Goal: Information Seeking & Learning: Check status

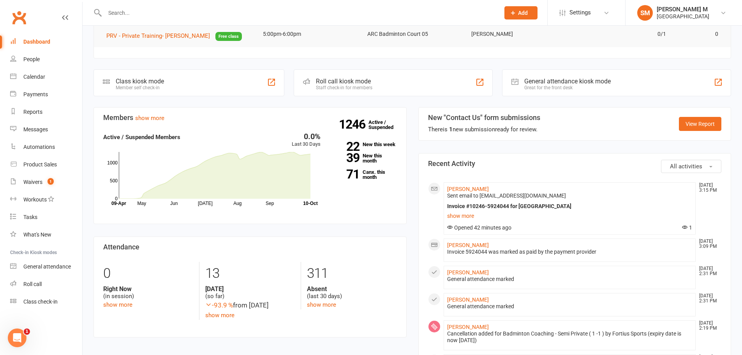
click at [133, 21] on div at bounding box center [294, 12] width 401 height 25
click at [135, 12] on input "text" at bounding box center [298, 12] width 392 height 11
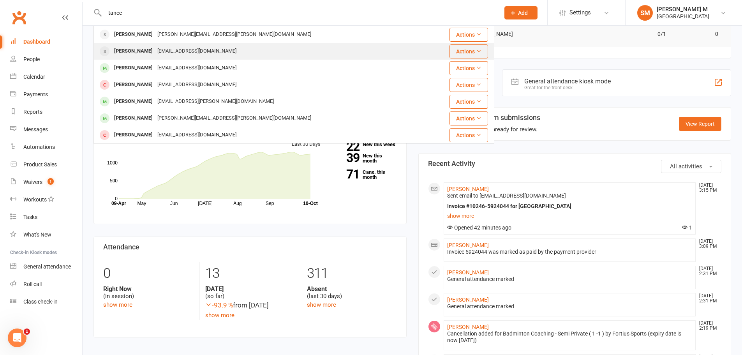
type input "tanee"
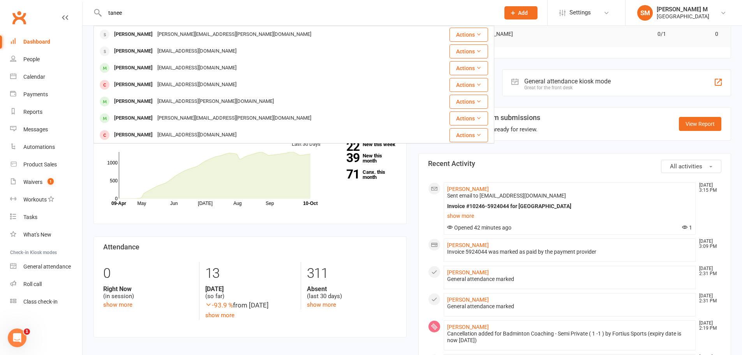
drag, startPoint x: 134, startPoint y: 48, endPoint x: 139, endPoint y: 45, distance: 5.8
click at [134, 48] on div "[PERSON_NAME]" at bounding box center [133, 51] width 43 height 11
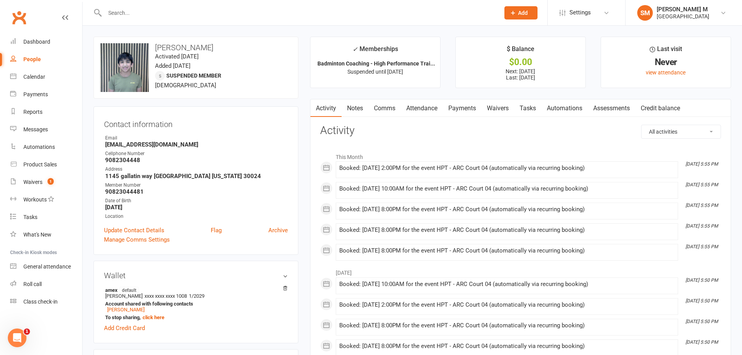
click at [460, 107] on link "Payments" at bounding box center [462, 108] width 39 height 18
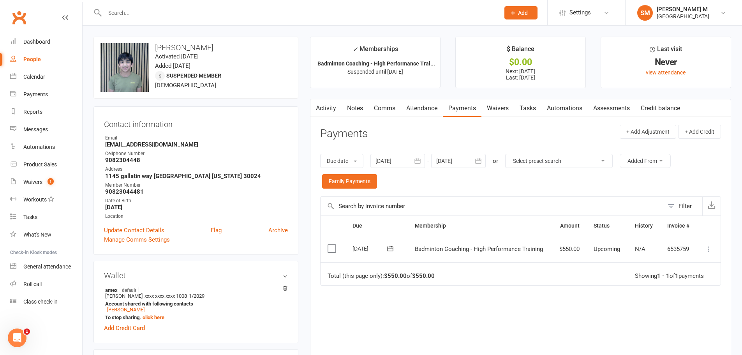
click at [360, 109] on link "Notes" at bounding box center [355, 108] width 27 height 18
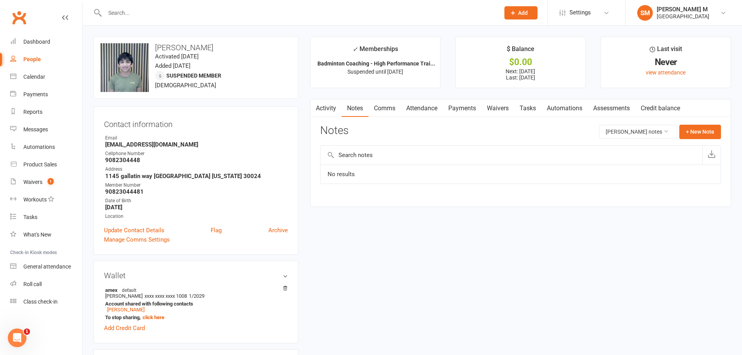
click at [332, 108] on link "Activity" at bounding box center [326, 108] width 31 height 18
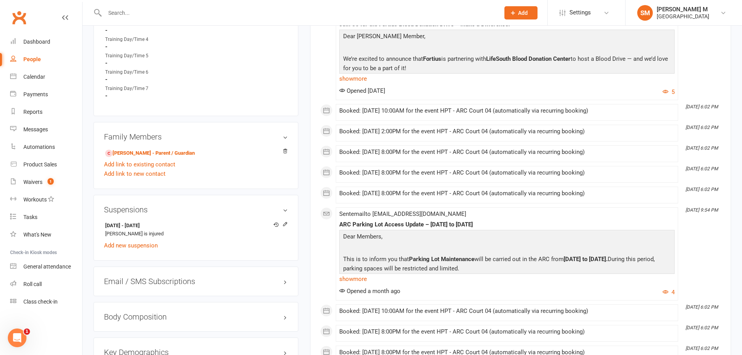
scroll to position [516, 0]
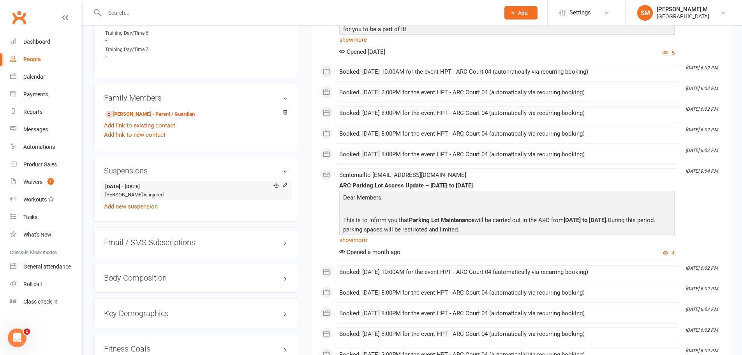
click at [163, 191] on li "[DATE] - [DATE] [PERSON_NAME] is injured" at bounding box center [196, 190] width 184 height 19
click at [285, 185] on icon at bounding box center [284, 184] width 5 height 5
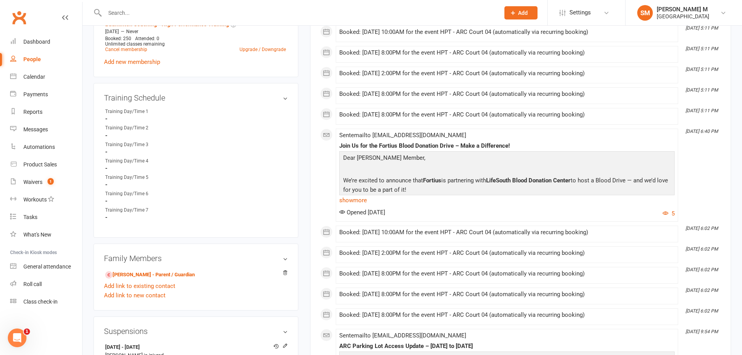
scroll to position [429, 0]
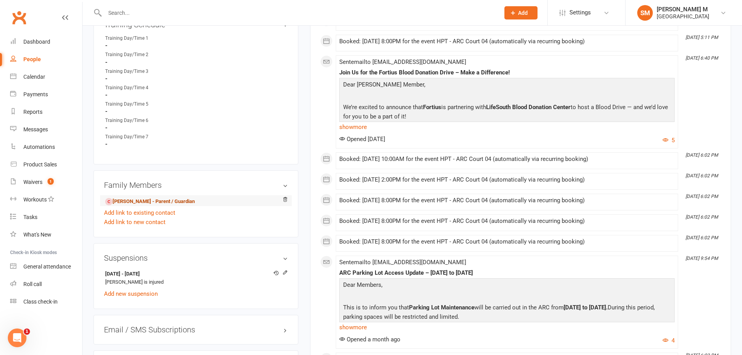
click at [134, 198] on link "[PERSON_NAME] - Parent / Guardian" at bounding box center [150, 202] width 90 height 8
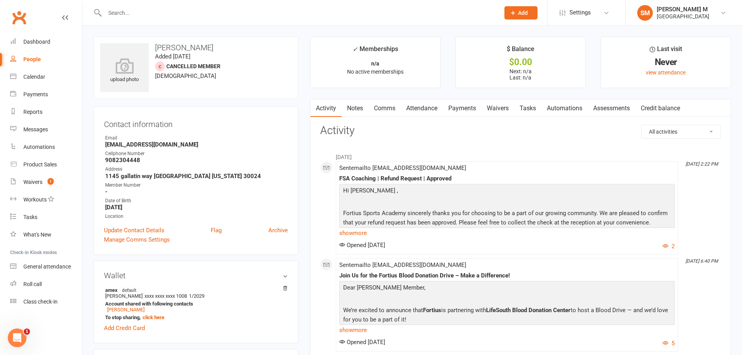
click at [475, 107] on link "Payments" at bounding box center [462, 108] width 39 height 18
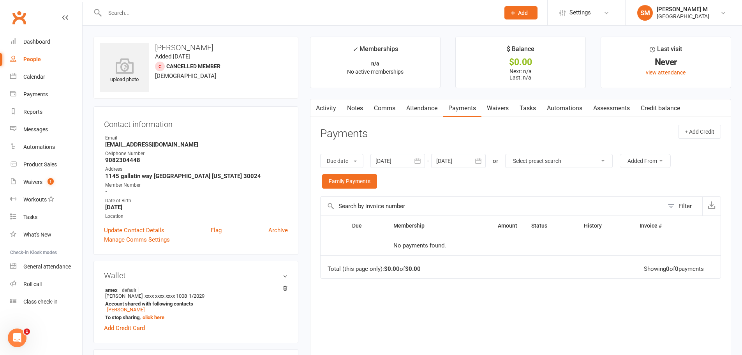
click at [353, 106] on link "Notes" at bounding box center [355, 108] width 27 height 18
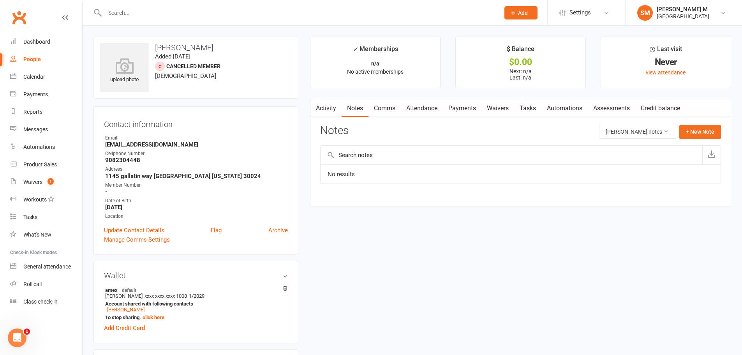
click at [329, 111] on link "Activity" at bounding box center [326, 108] width 31 height 18
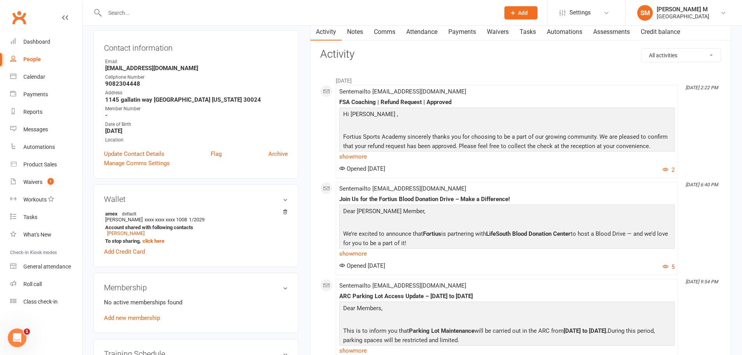
scroll to position [78, 0]
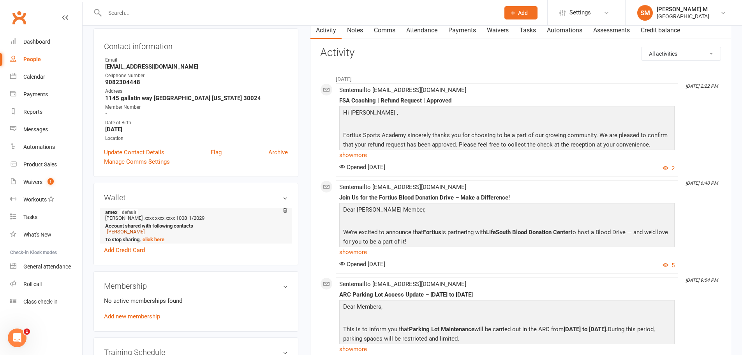
click at [135, 231] on link "[PERSON_NAME]" at bounding box center [125, 232] width 37 height 6
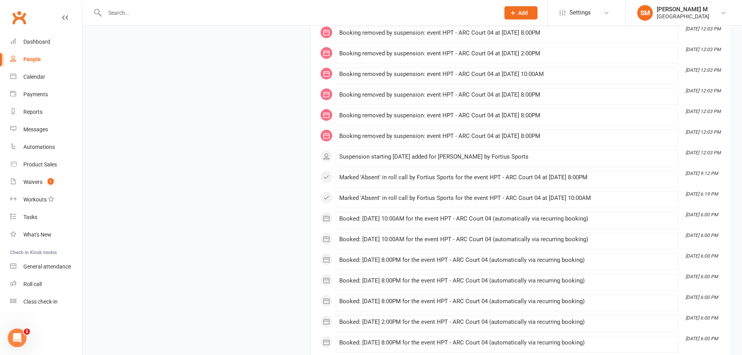
scroll to position [2143, 0]
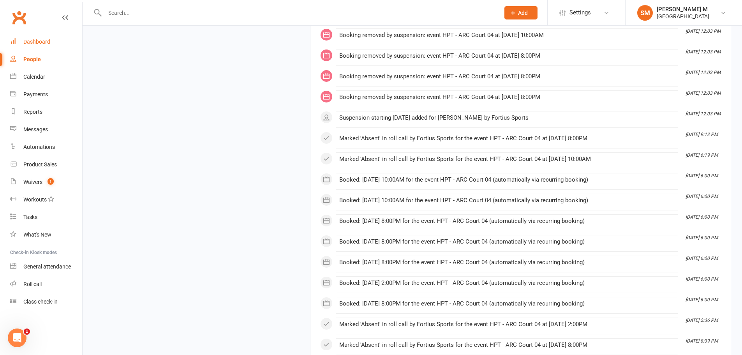
click at [41, 43] on div "Dashboard" at bounding box center [36, 42] width 27 height 6
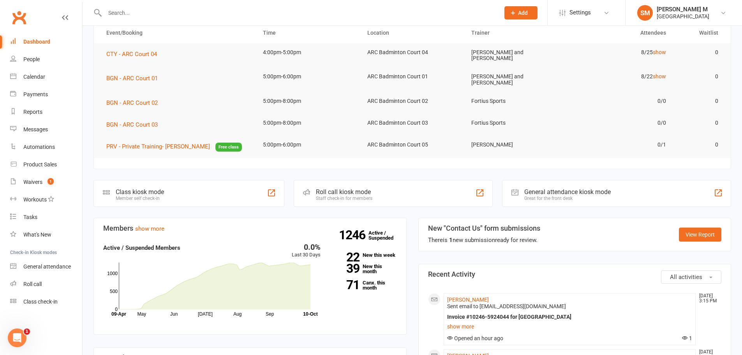
scroll to position [78, 0]
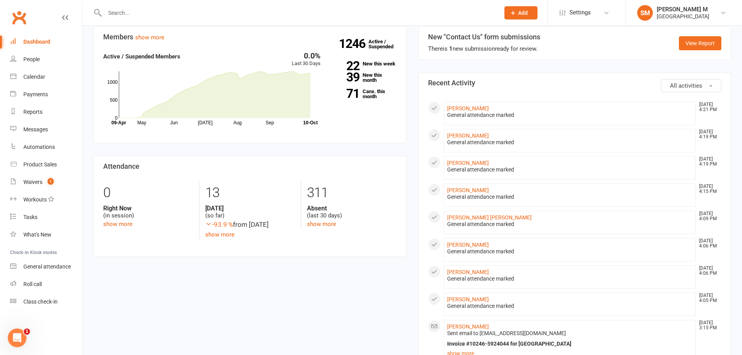
scroll to position [312, 0]
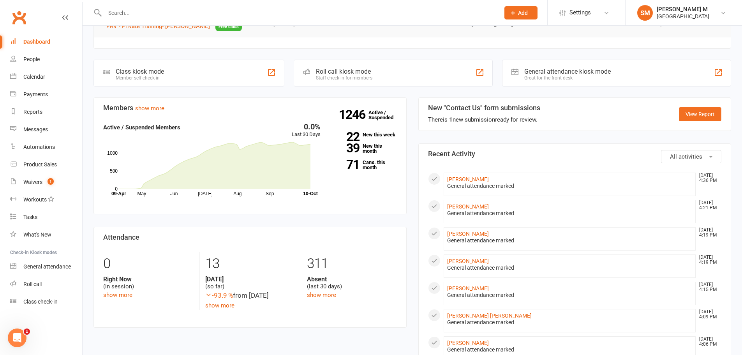
scroll to position [195, 0]
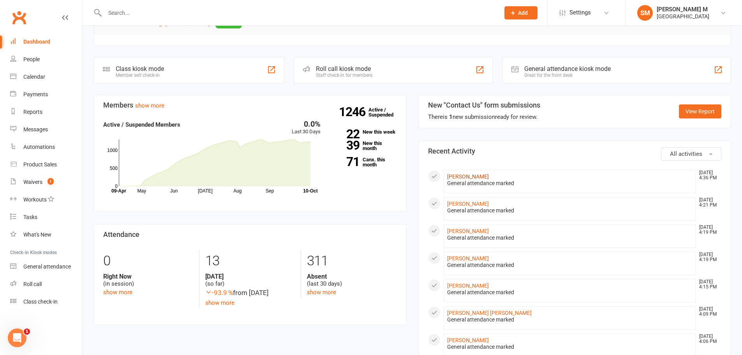
click at [451, 175] on link "[PERSON_NAME]" at bounding box center [468, 176] width 42 height 6
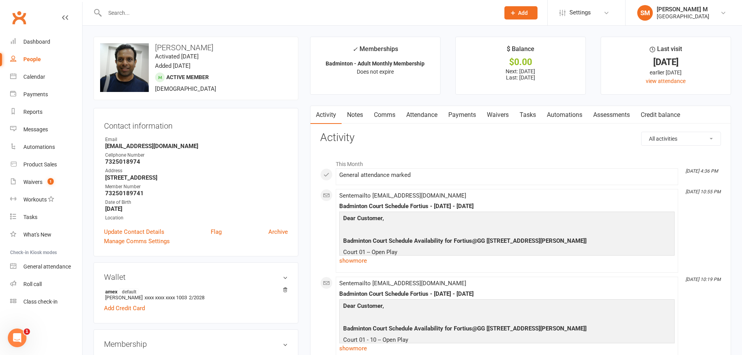
click at [420, 115] on link "Attendance" at bounding box center [422, 115] width 42 height 18
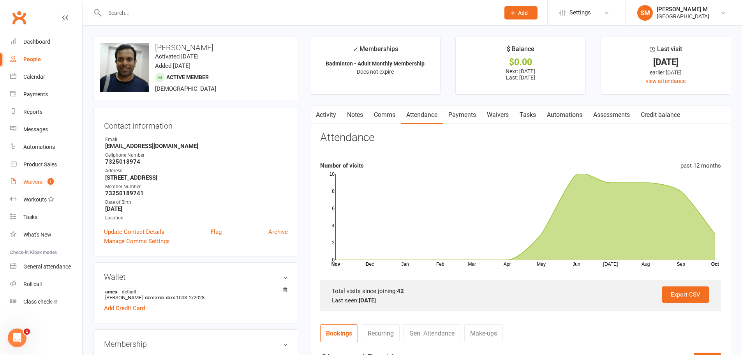
click at [36, 186] on link "Waivers 1" at bounding box center [46, 182] width 72 height 18
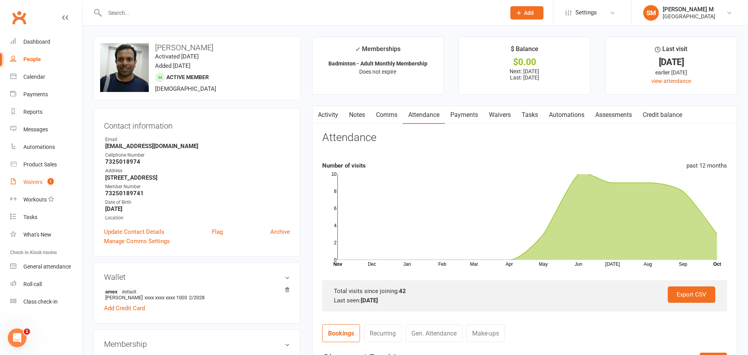
select select "50"
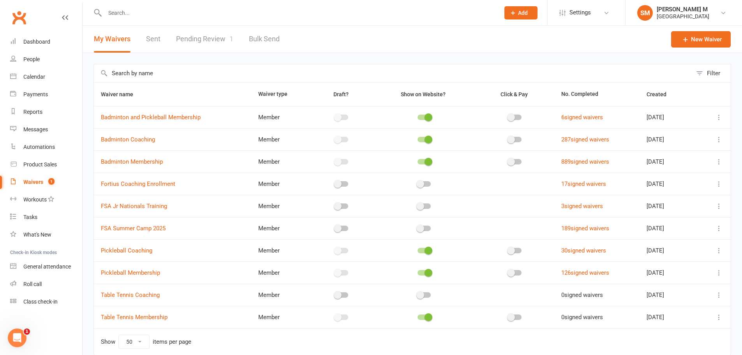
click at [190, 43] on link "Pending Review 1" at bounding box center [204, 39] width 57 height 27
select select "100"
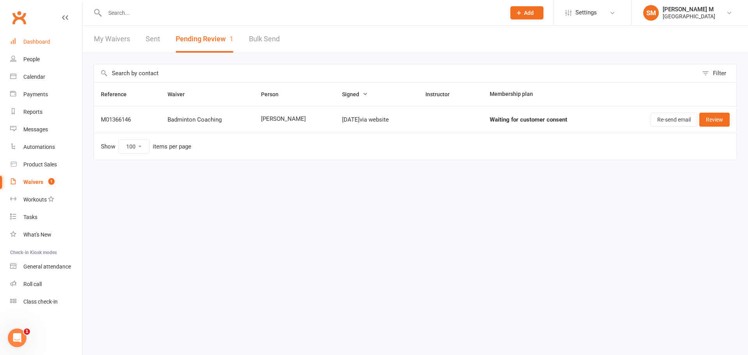
click at [39, 43] on div "Dashboard" at bounding box center [36, 42] width 27 height 6
